Goal: Information Seeking & Learning: Find specific page/section

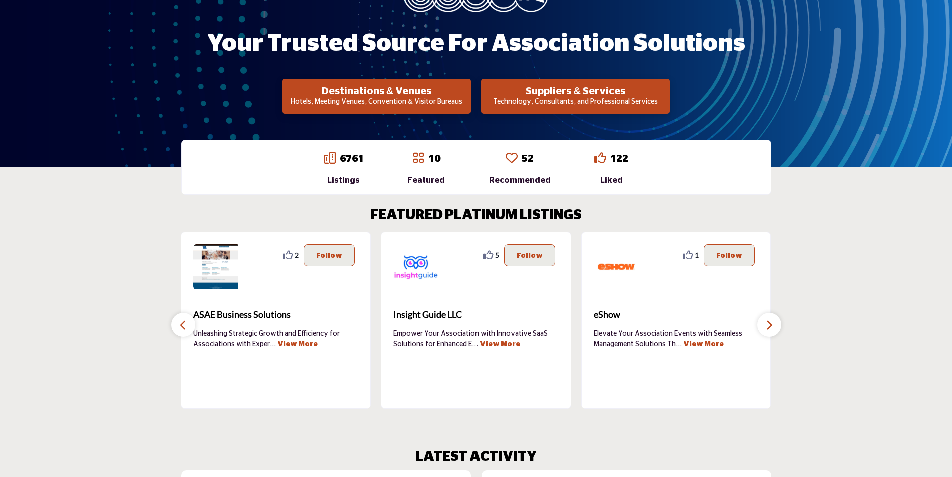
scroll to position [150, 0]
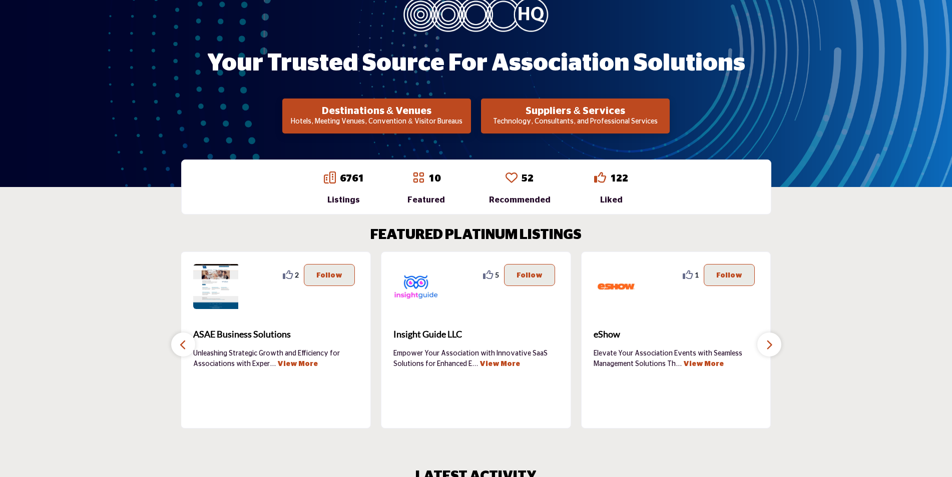
click at [350, 180] on link "6761" at bounding box center [352, 179] width 24 height 10
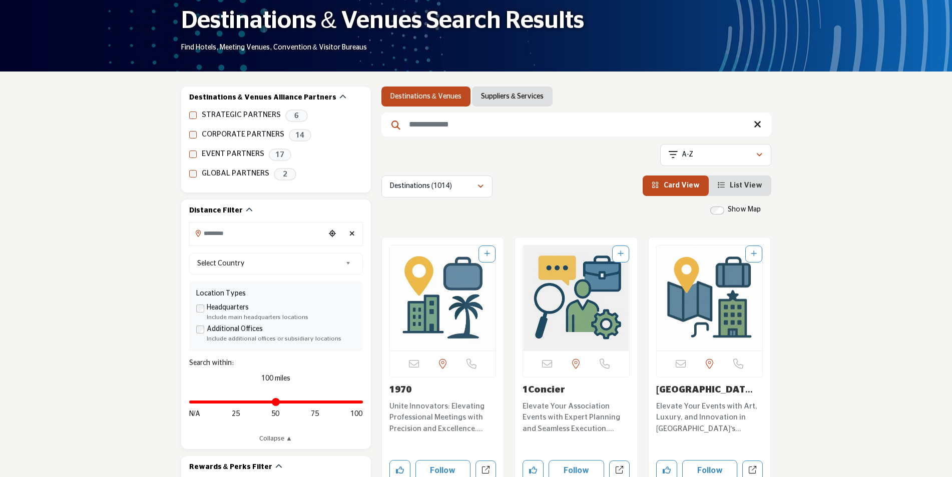
scroll to position [100, 0]
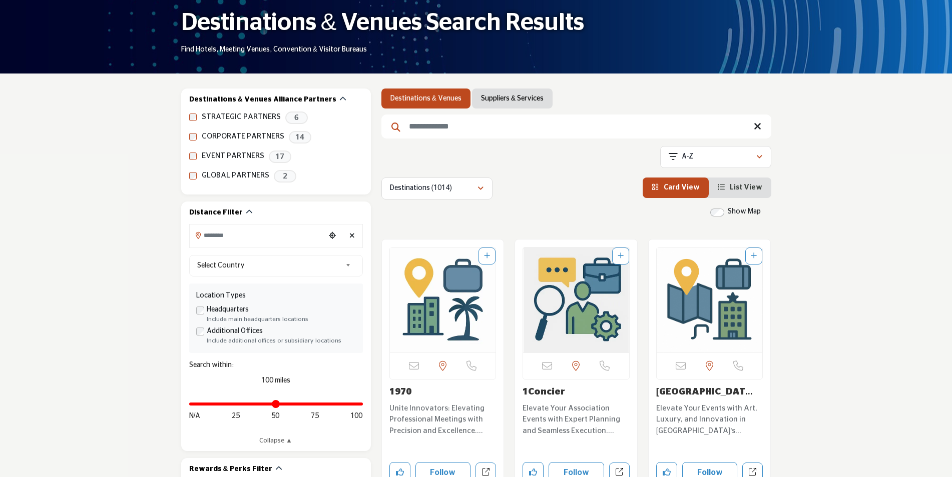
click at [492, 125] on input "Search Keyword" at bounding box center [576, 127] width 390 height 24
type input "**********"
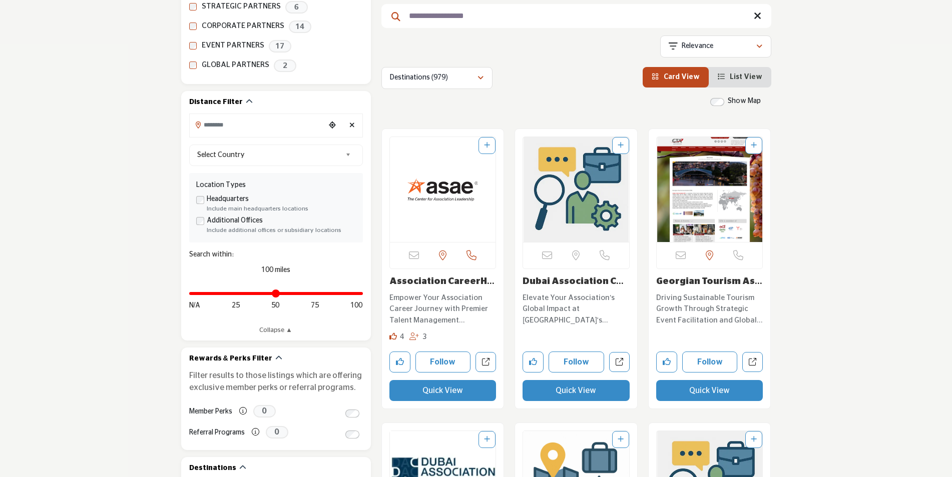
scroll to position [50, 0]
